Goal: Transaction & Acquisition: Purchase product/service

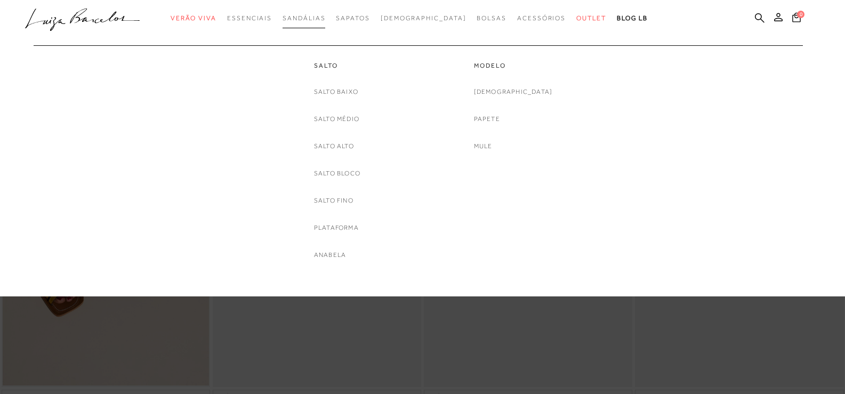
click at [323, 17] on span "Sandálias" at bounding box center [304, 17] width 43 height 7
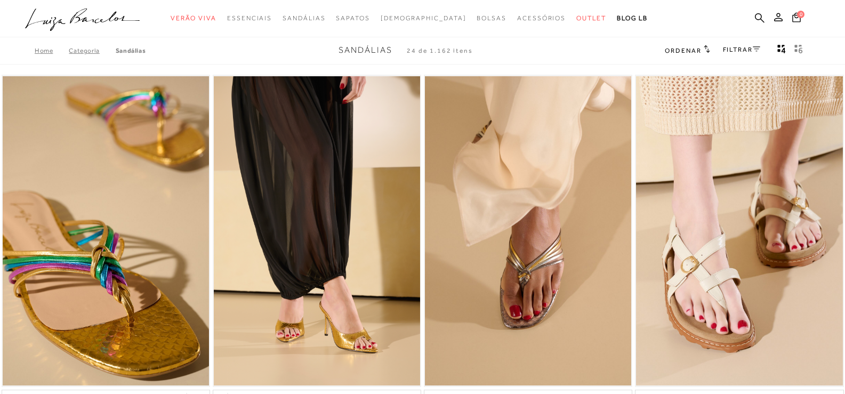
click at [758, 49] on icon at bounding box center [756, 48] width 7 height 5
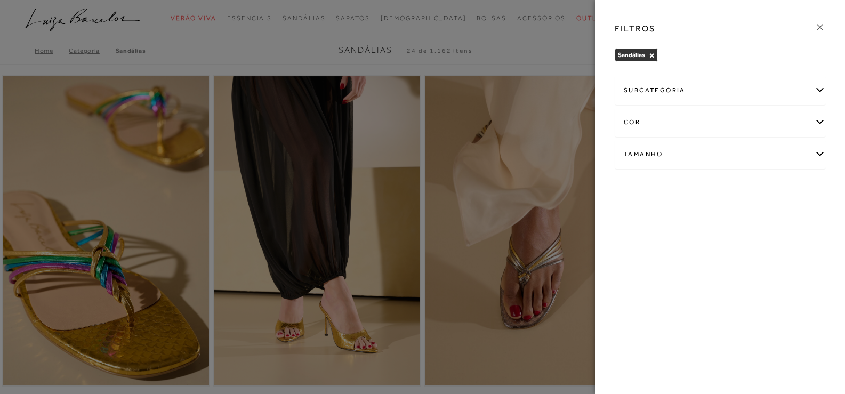
click at [717, 114] on div "cor" at bounding box center [720, 122] width 210 height 28
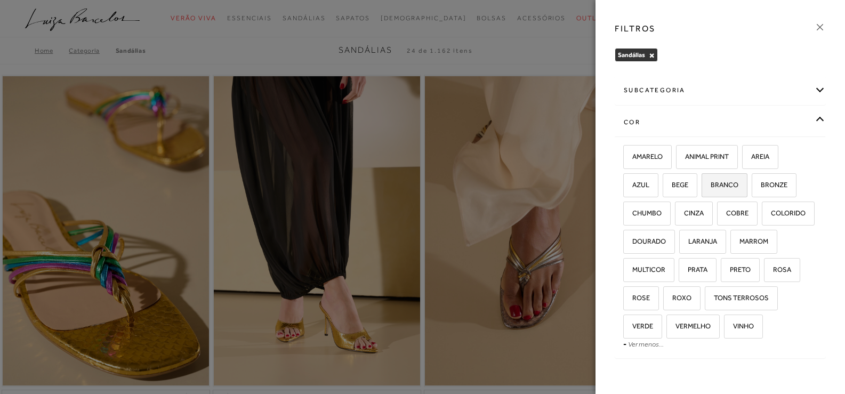
click at [729, 190] on label "BRANCO" at bounding box center [724, 185] width 45 height 23
click at [711, 190] on input "BRANCO" at bounding box center [705, 186] width 11 height 11
checkbox input "true"
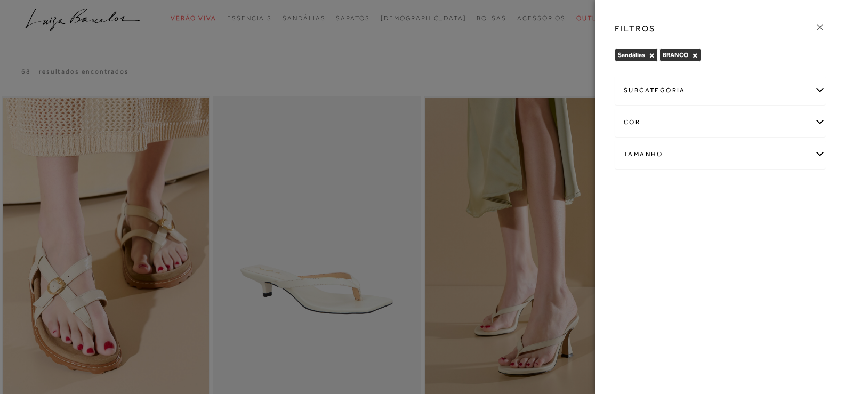
click at [567, 66] on div at bounding box center [422, 197] width 845 height 394
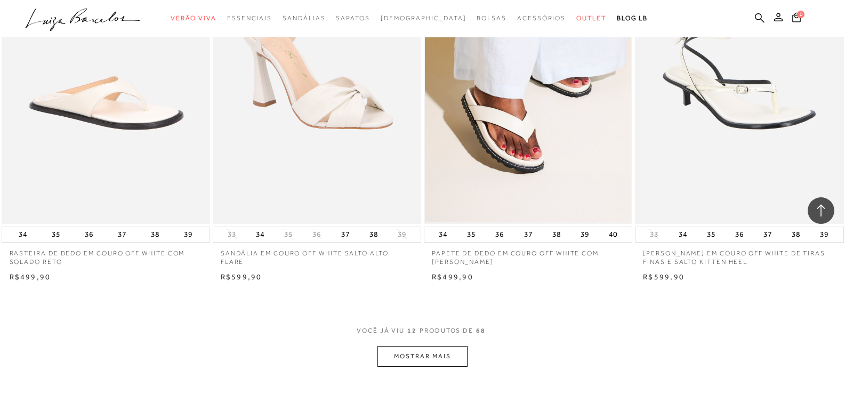
scroll to position [960, 0]
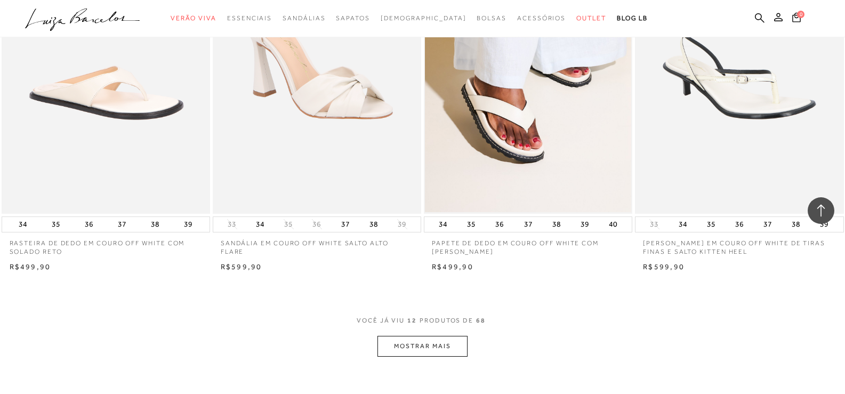
click at [433, 349] on button "MOSTRAR MAIS" at bounding box center [423, 346] width 90 height 21
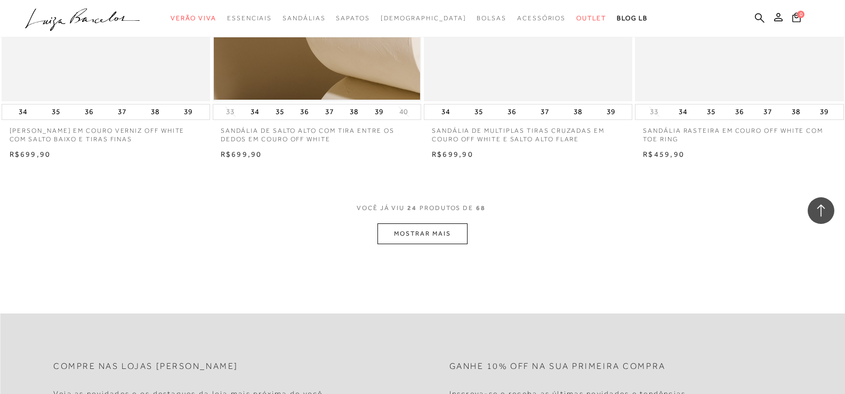
scroll to position [2239, 0]
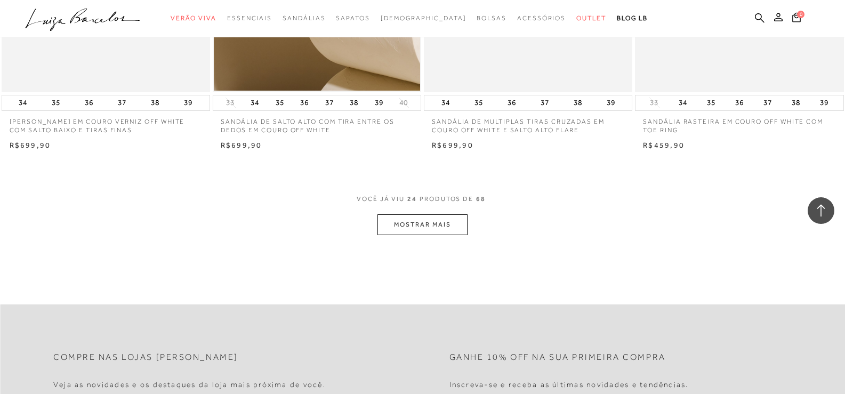
click at [427, 235] on button "MOSTRAR MAIS" at bounding box center [423, 224] width 90 height 21
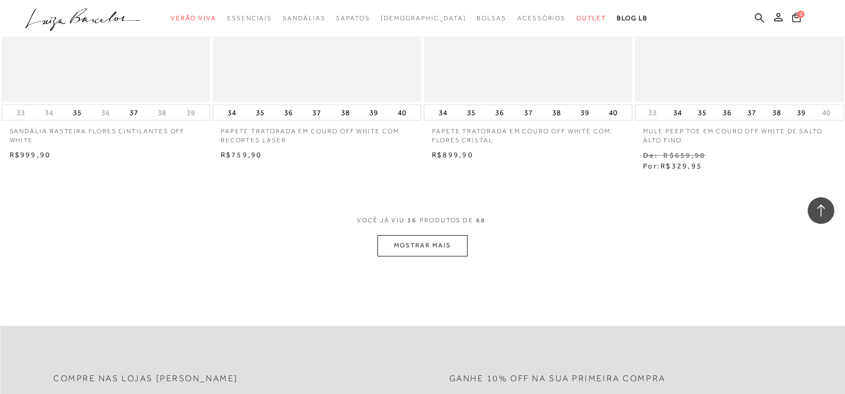
scroll to position [3412, 0]
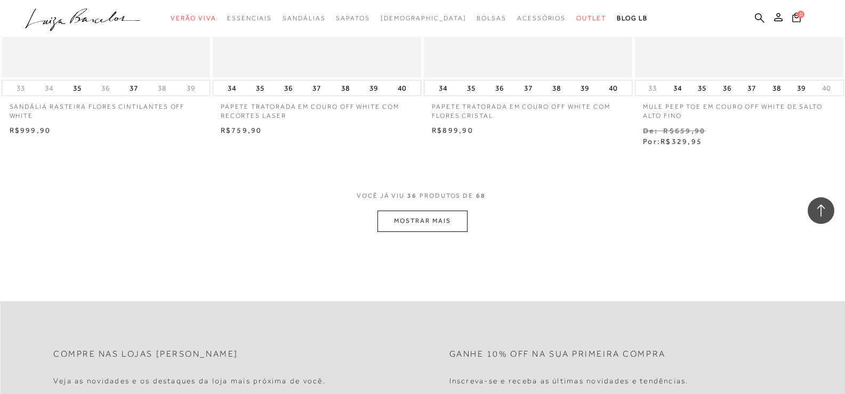
click at [425, 228] on button "MOSTRAR MAIS" at bounding box center [423, 221] width 90 height 21
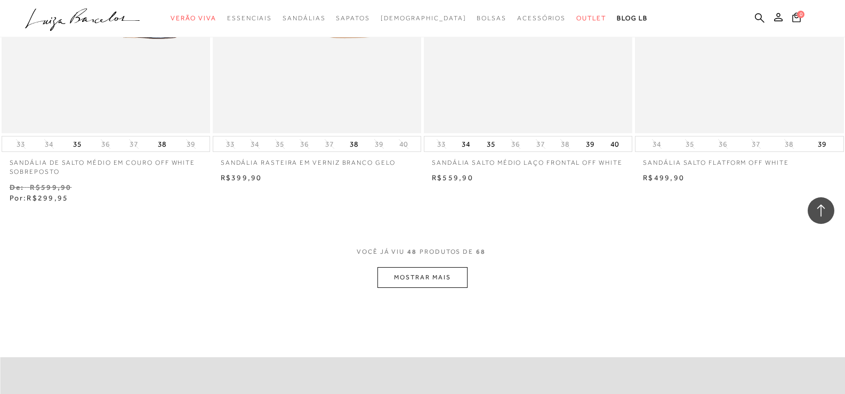
scroll to position [4532, 0]
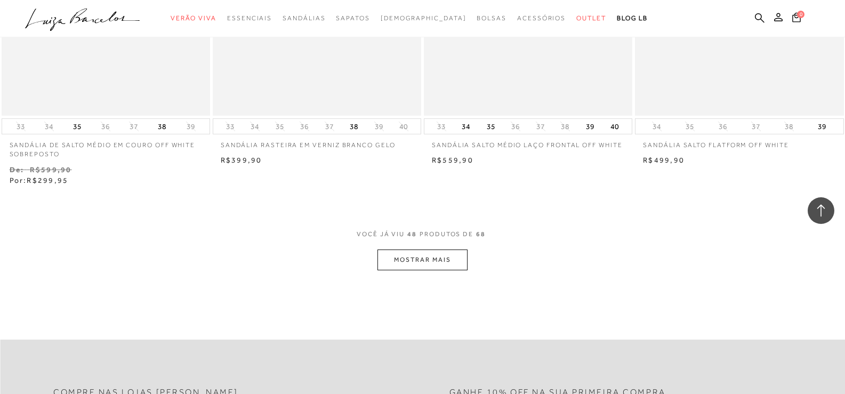
click at [413, 259] on button "MOSTRAR MAIS" at bounding box center [423, 260] width 90 height 21
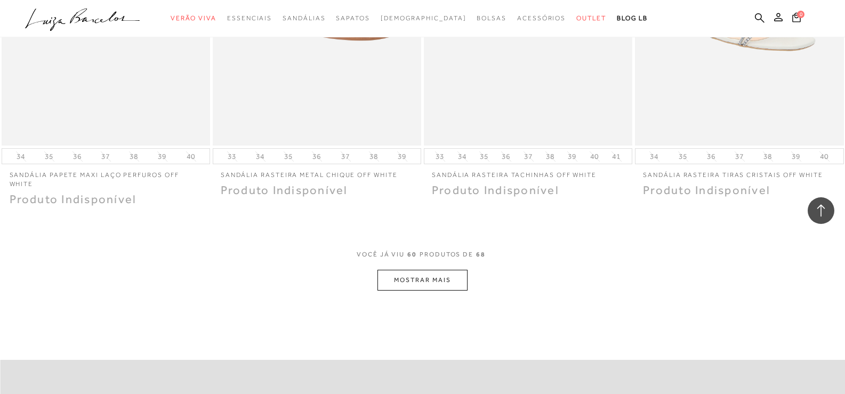
scroll to position [5705, 0]
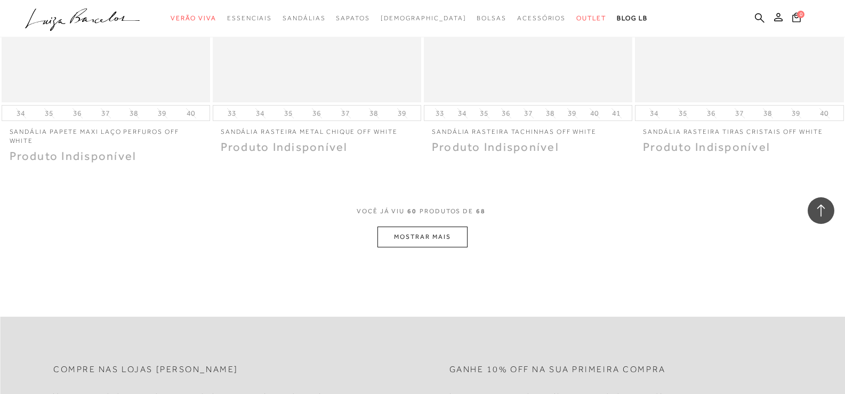
click at [411, 238] on button "MOSTRAR MAIS" at bounding box center [423, 237] width 90 height 21
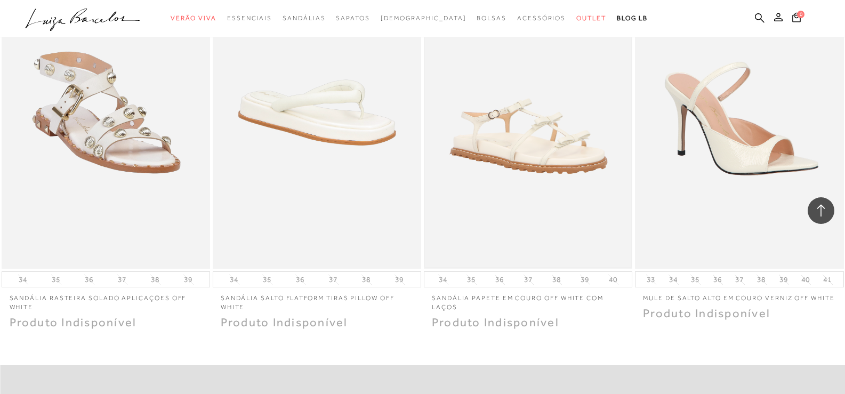
scroll to position [6238, 0]
